Goal: Task Accomplishment & Management: Manage account settings

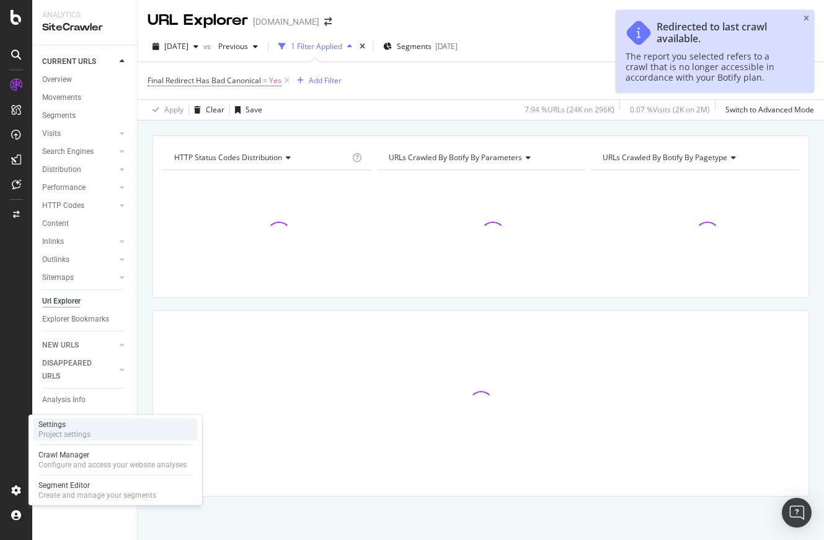
click at [90, 429] on div "Settings Project settings" at bounding box center [115, 429] width 164 height 22
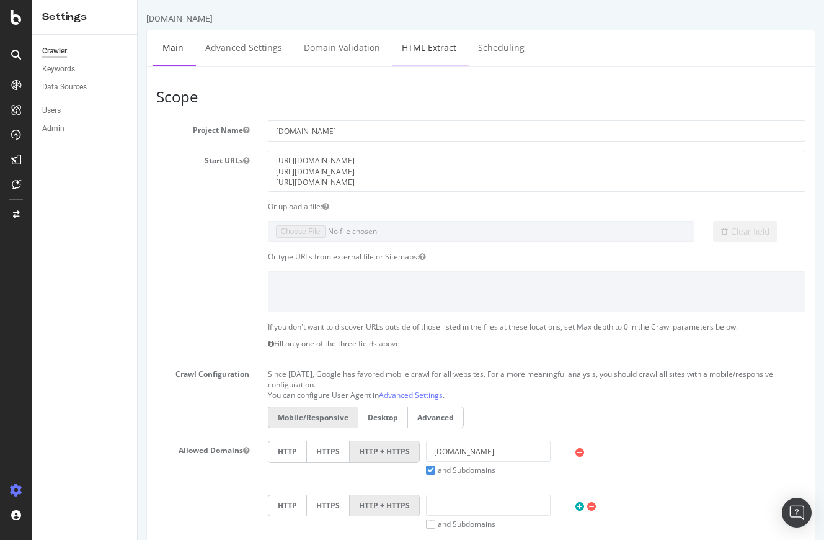
click at [413, 48] on link "HTML Extract" at bounding box center [429, 47] width 73 height 34
select select "exist"
select select "i"
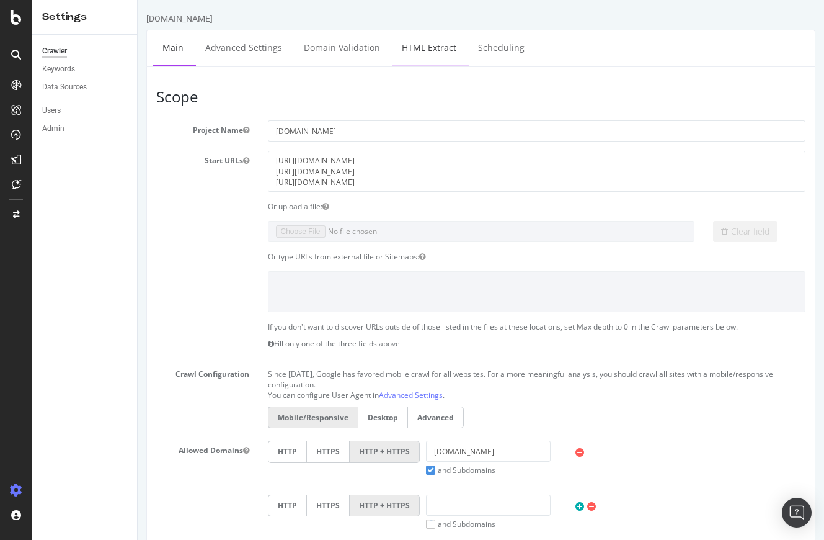
select select "i"
select select "exist"
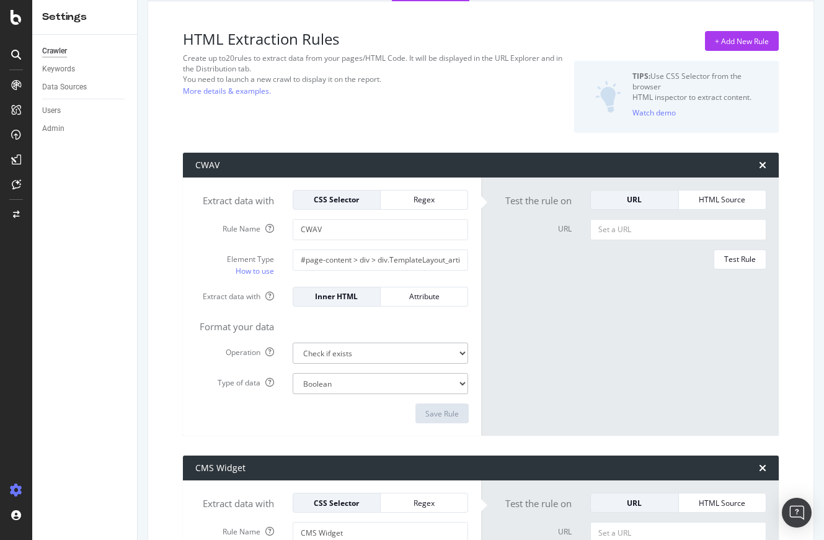
scroll to position [87, 0]
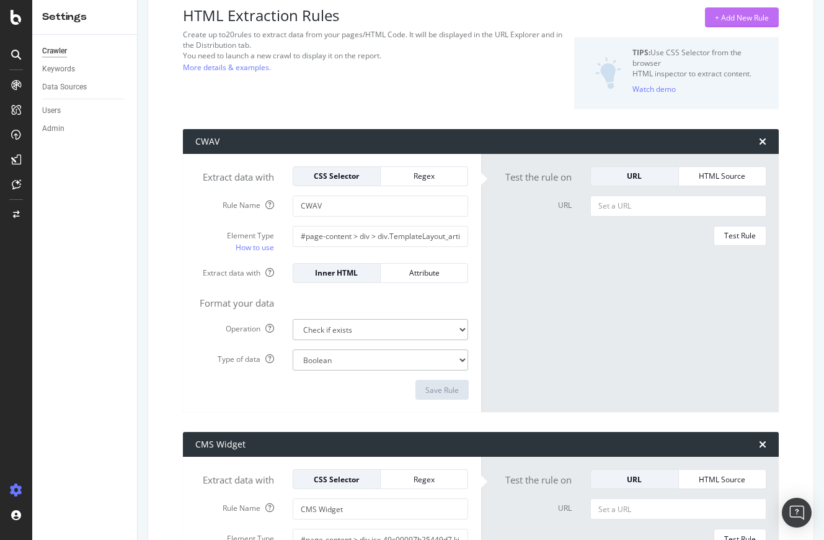
click at [753, 24] on div "+ Add New Rule" at bounding box center [742, 17] width 54 height 19
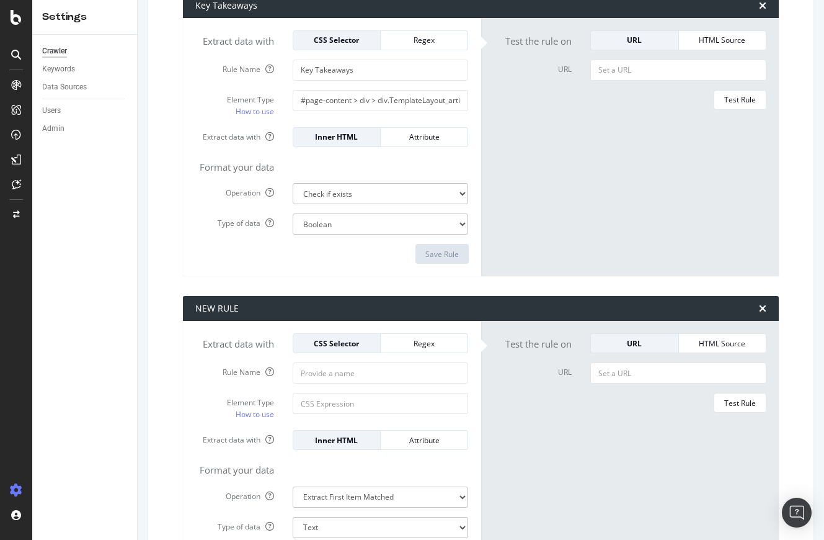
scroll to position [3970, 0]
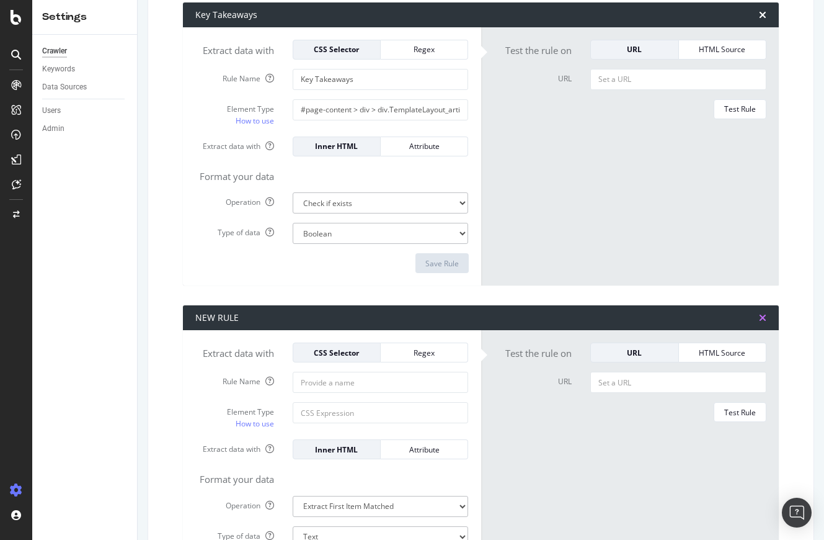
click at [765, 319] on icon "times" at bounding box center [762, 318] width 7 height 10
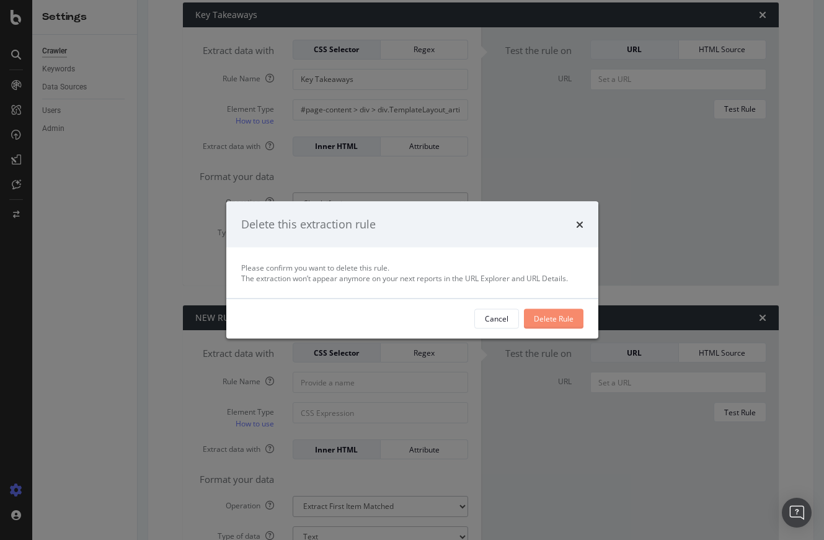
click at [554, 316] on div "Delete Rule" at bounding box center [554, 318] width 40 height 11
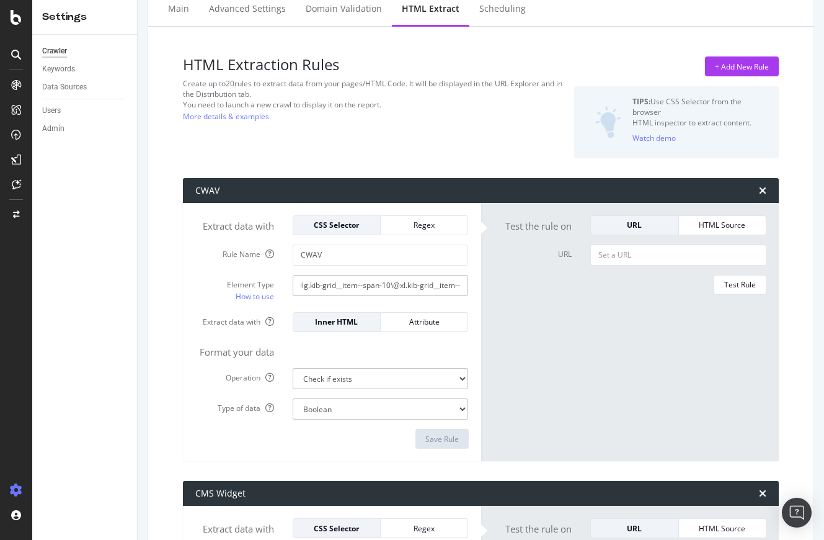
scroll to position [0, 1460]
drag, startPoint x: 337, startPoint y: 283, endPoint x: 527, endPoint y: 283, distance: 189.8
click at [527, 283] on div "Extract data with CSS Selector Regex Rule Name CWAV Element Type How to use #pa…" at bounding box center [481, 332] width 596 height 259
click at [482, 153] on div "HTML Extraction Rules Create up to 20 rules to extract data from your pages/HTM…" at bounding box center [373, 106] width 381 height 101
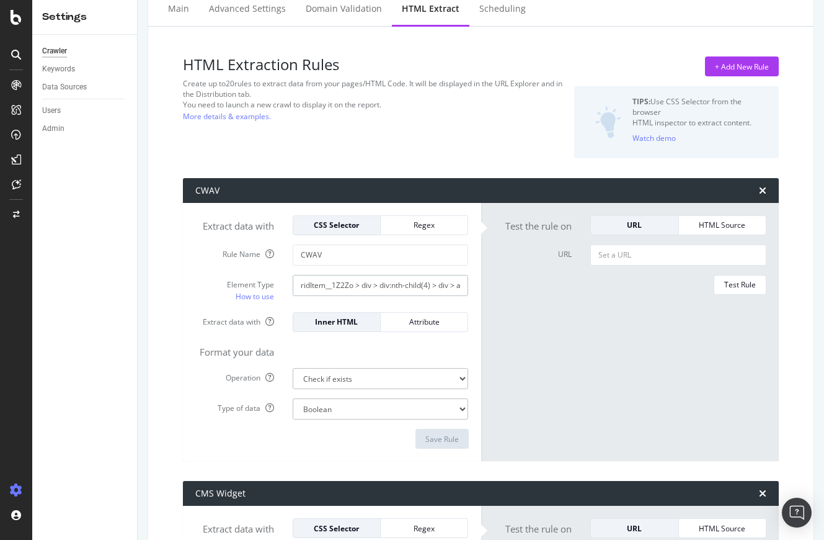
scroll to position [0, 1460]
drag, startPoint x: 349, startPoint y: 287, endPoint x: 494, endPoint y: 297, distance: 145.5
click at [494, 297] on div "Extract data with CSS Selector Regex Rule Name CWAV Element Type How to use #pa…" at bounding box center [481, 332] width 596 height 259
click at [463, 140] on div "HTML Extraction Rules Create up to 20 rules to extract data from your pages/HTM…" at bounding box center [373, 106] width 381 height 101
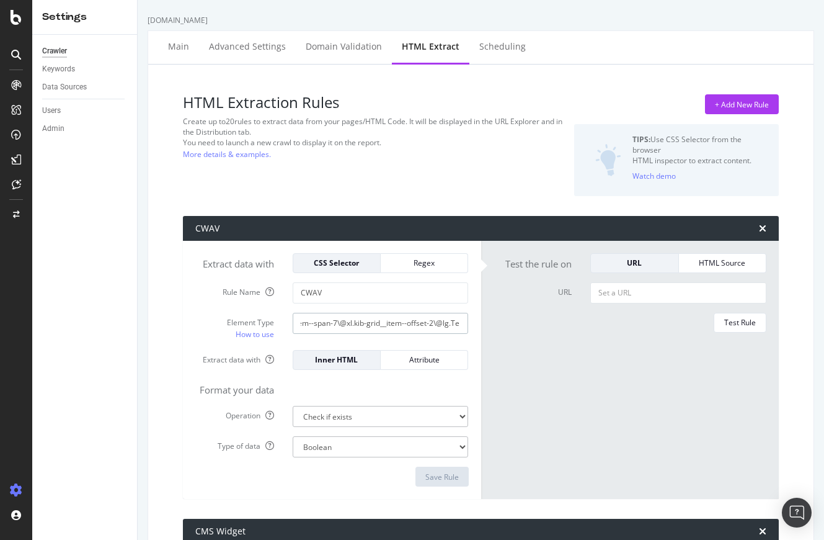
scroll to position [0, 939]
drag, startPoint x: 365, startPoint y: 322, endPoint x: 426, endPoint y: 324, distance: 60.8
click at [426, 324] on input "#page-content > div > div.TemplateLayout_articleContainer__UDoHa > div > div.ki…" at bounding box center [381, 323] width 176 height 21
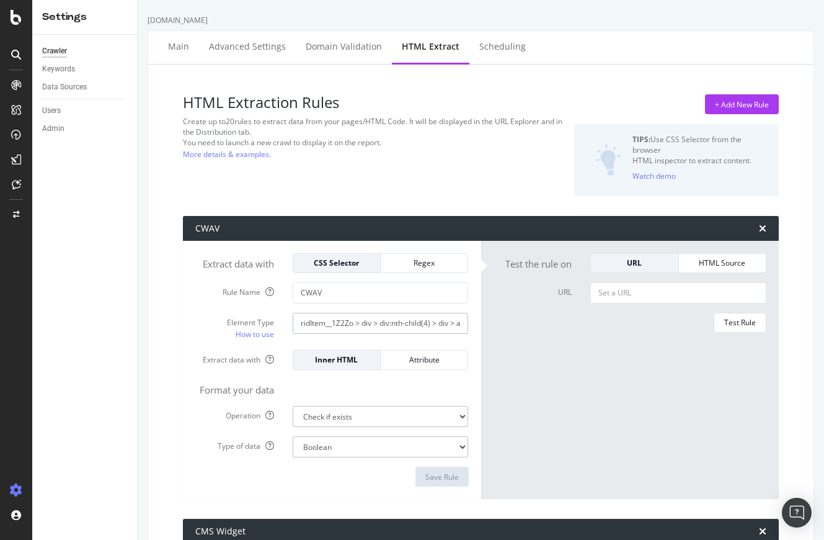
drag, startPoint x: 411, startPoint y: 324, endPoint x: 494, endPoint y: 324, distance: 83.7
click at [494, 324] on div "Extract data with CSS Selector Regex Rule Name CWAV Element Type How to use #pa…" at bounding box center [481, 370] width 596 height 259
click at [481, 181] on div "HTML Extraction Rules Create up to 20 rules to extract data from your pages/HTM…" at bounding box center [373, 144] width 381 height 101
